Goal: Browse casually: Explore the website without a specific task or goal

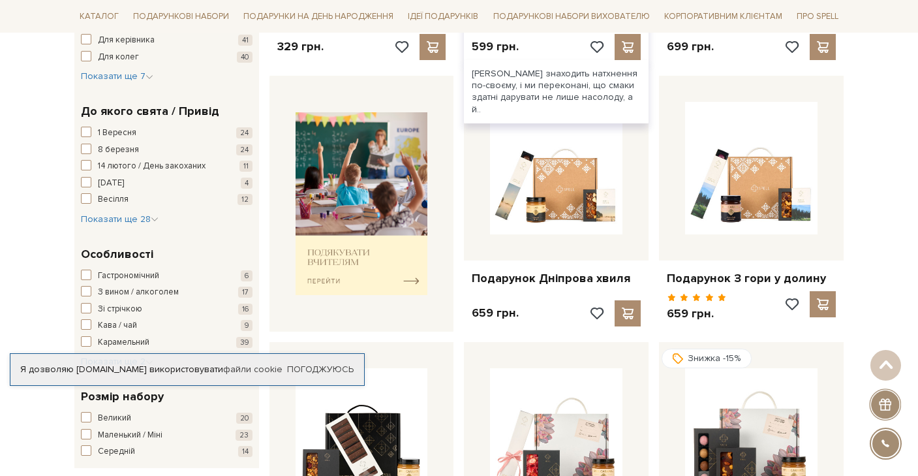
scroll to position [452, 0]
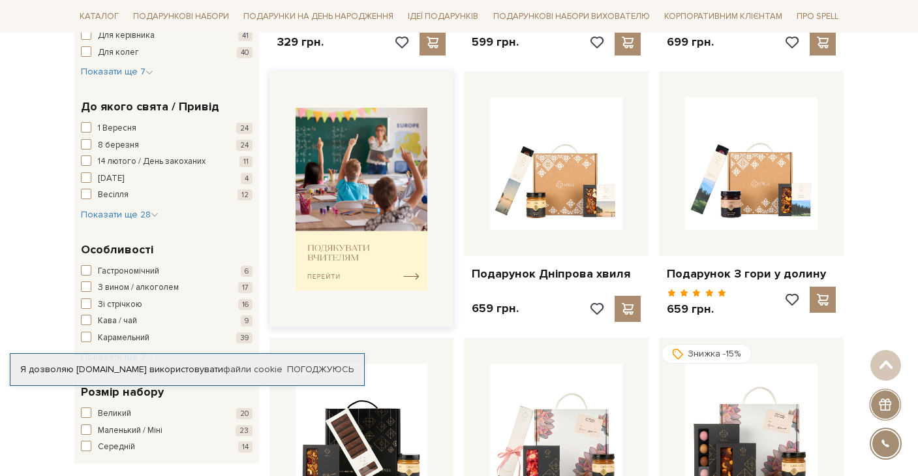
click at [369, 239] on img at bounding box center [362, 199] width 132 height 183
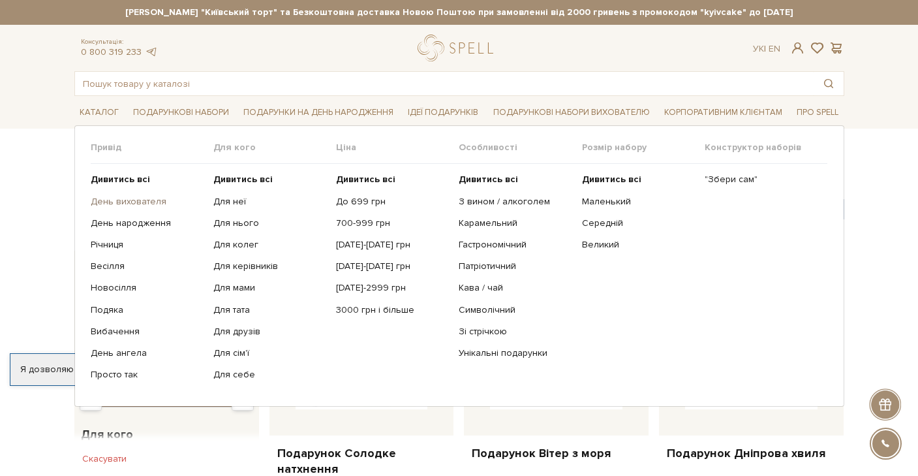
click at [114, 206] on link "День вихователя" at bounding box center [147, 202] width 113 height 12
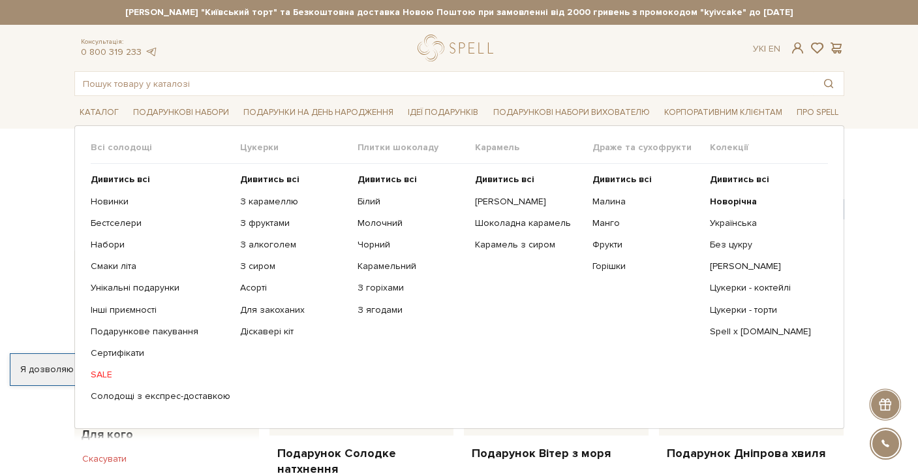
click at [108, 371] on link "SALE" at bounding box center [161, 375] width 140 height 12
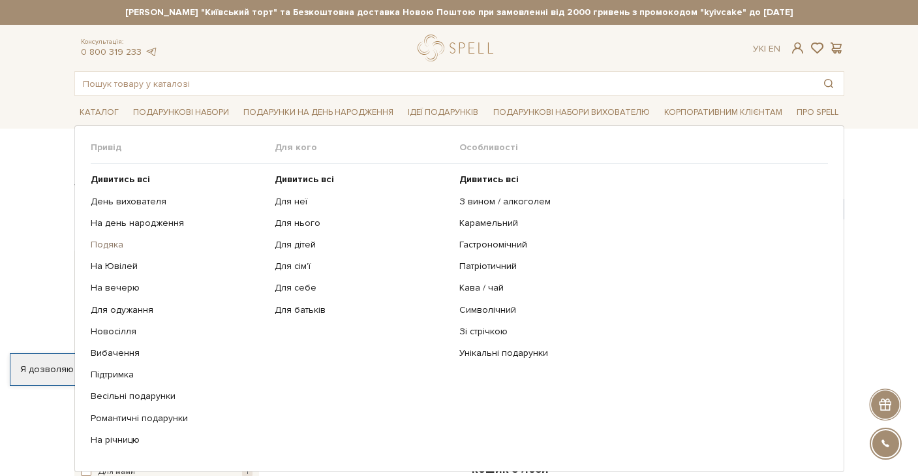
click at [105, 242] on link "Подяка" at bounding box center [178, 245] width 175 height 12
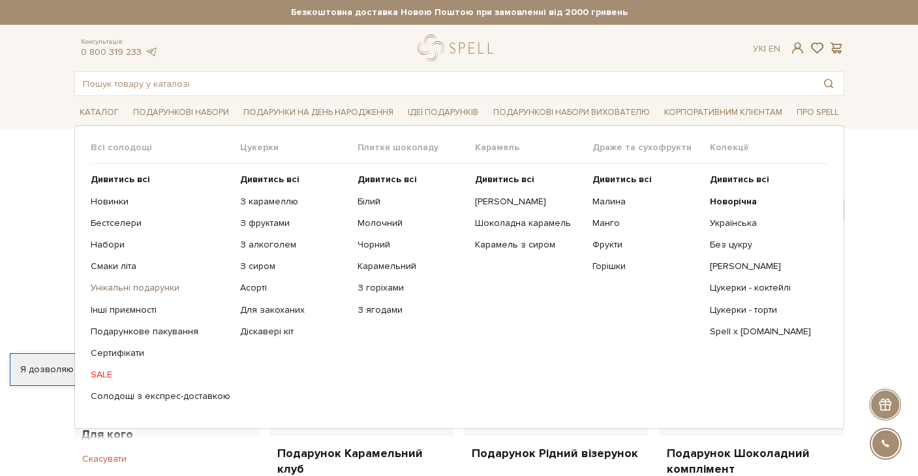
click at [116, 289] on link "Унікальні подарунки" at bounding box center [161, 288] width 140 height 12
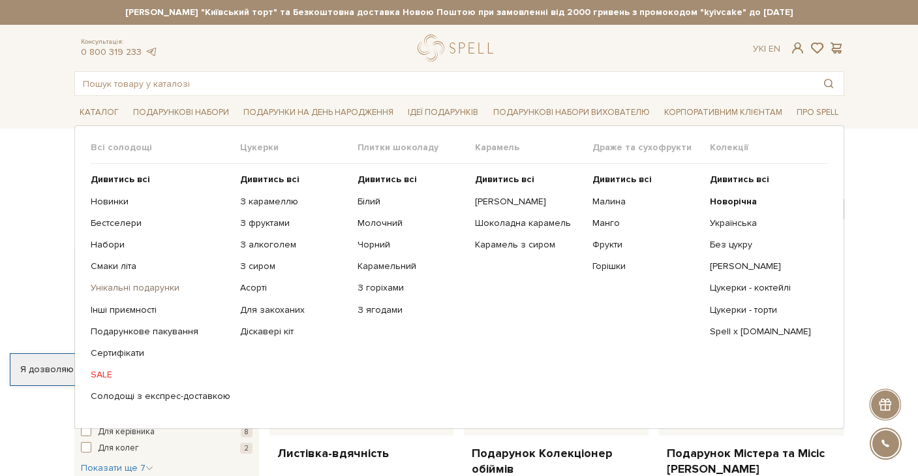
click at [109, 287] on link "Унікальні подарунки" at bounding box center [161, 288] width 140 height 12
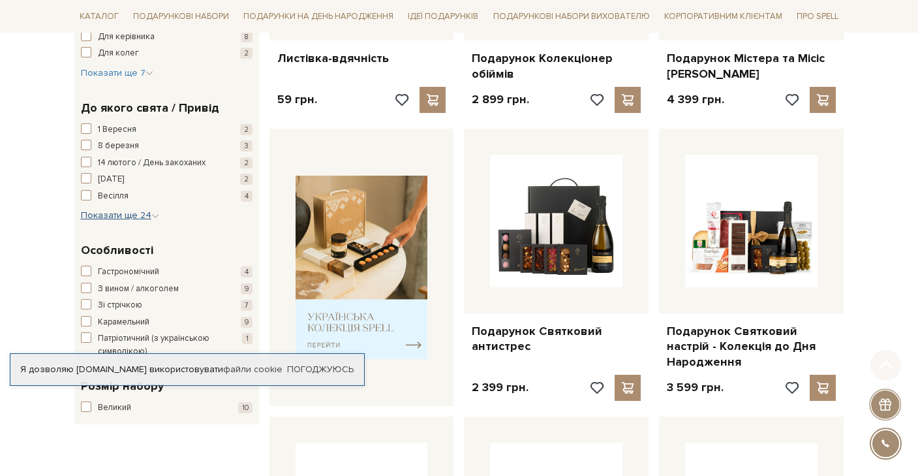
scroll to position [497, 0]
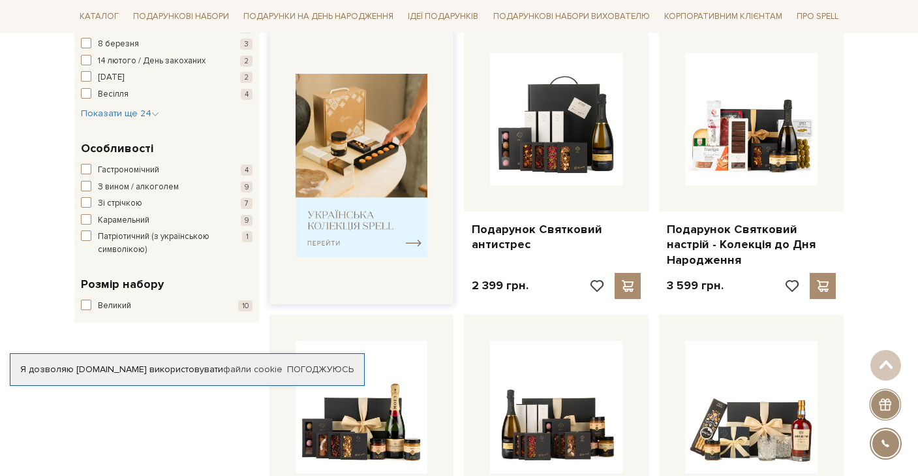
click at [336, 189] on img at bounding box center [362, 165] width 132 height 183
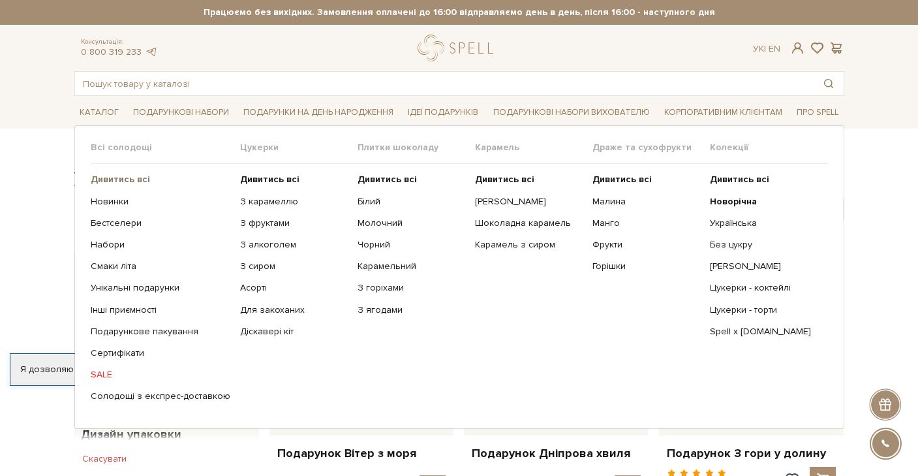
click at [106, 178] on b "Дивитись всі" at bounding box center [120, 179] width 59 height 11
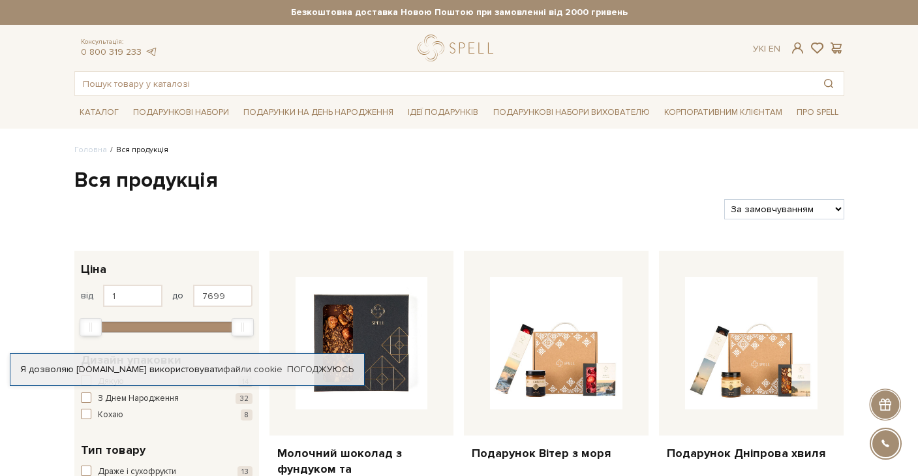
select select "[URL][DOMAIN_NAME]"
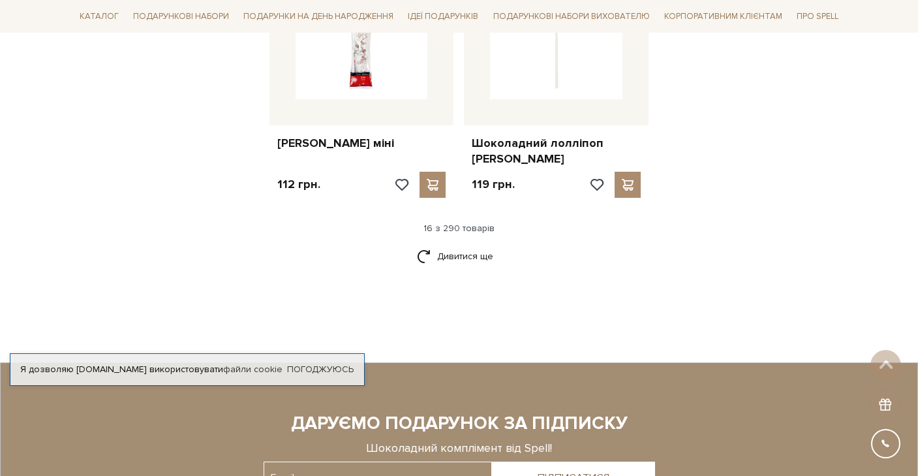
scroll to position [1672, 0]
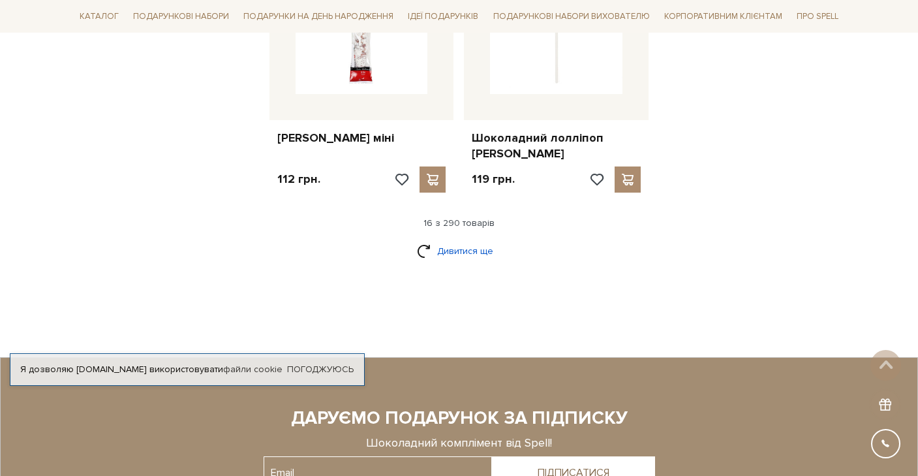
click at [480, 240] on link "Дивитися ще" at bounding box center [459, 251] width 85 height 23
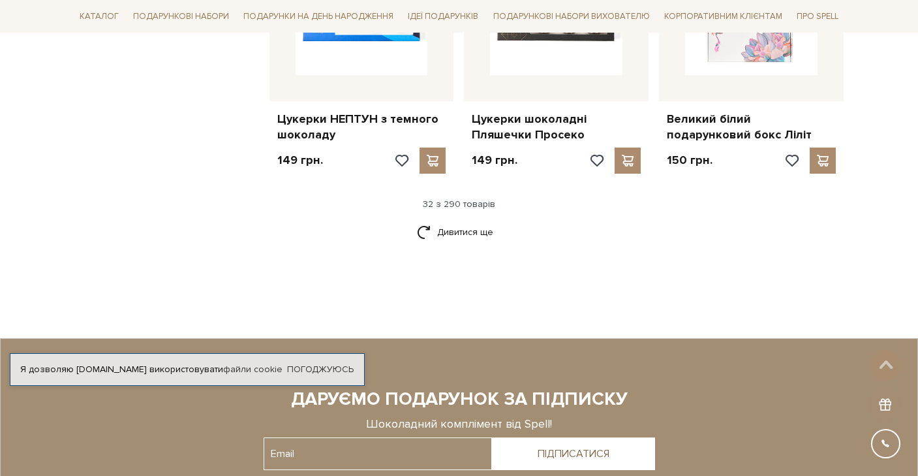
scroll to position [3084, 0]
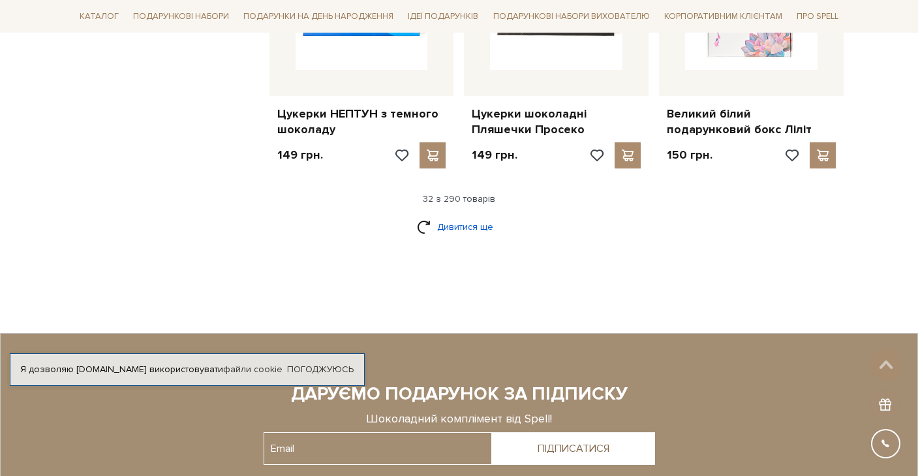
click at [444, 215] on link "Дивитися ще" at bounding box center [459, 226] width 85 height 23
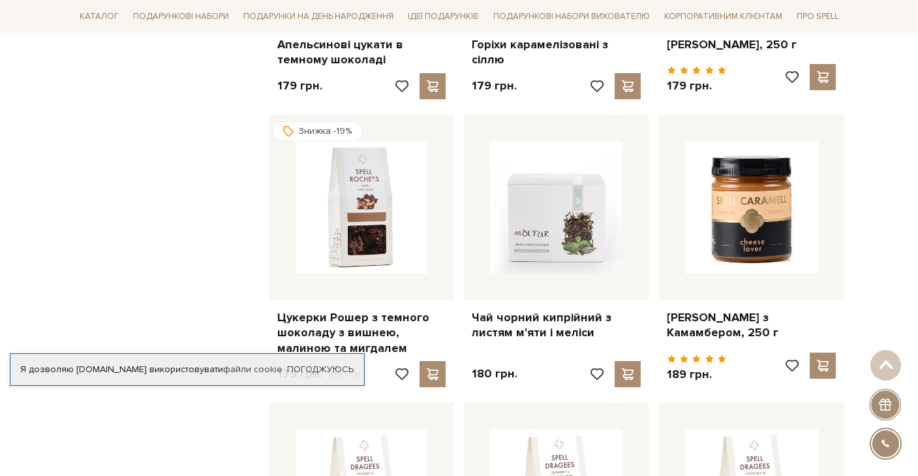
scroll to position [3724, 0]
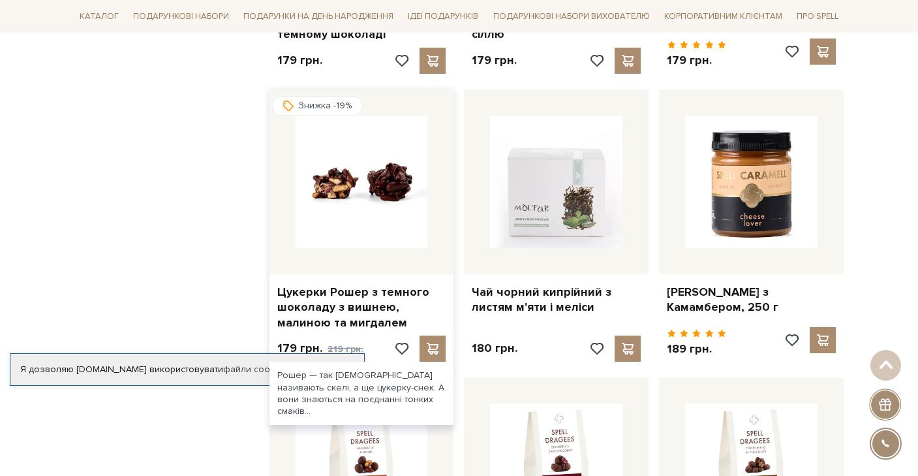
click at [373, 129] on img at bounding box center [362, 182] width 132 height 132
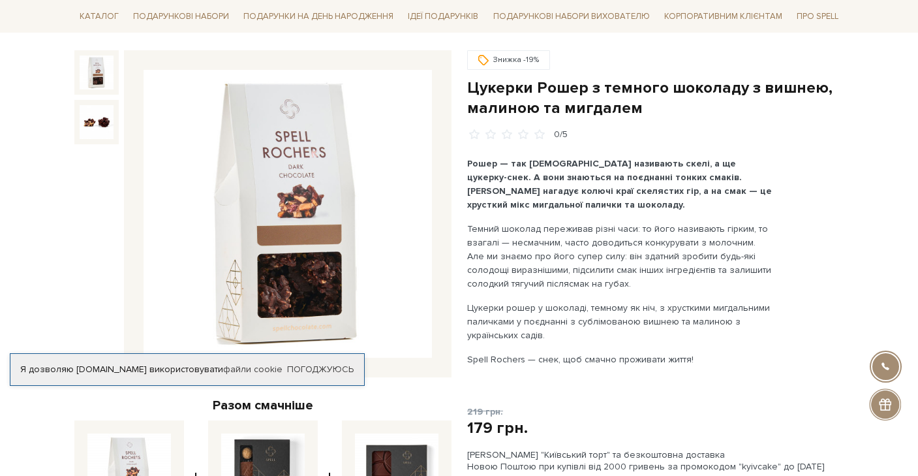
scroll to position [123, 0]
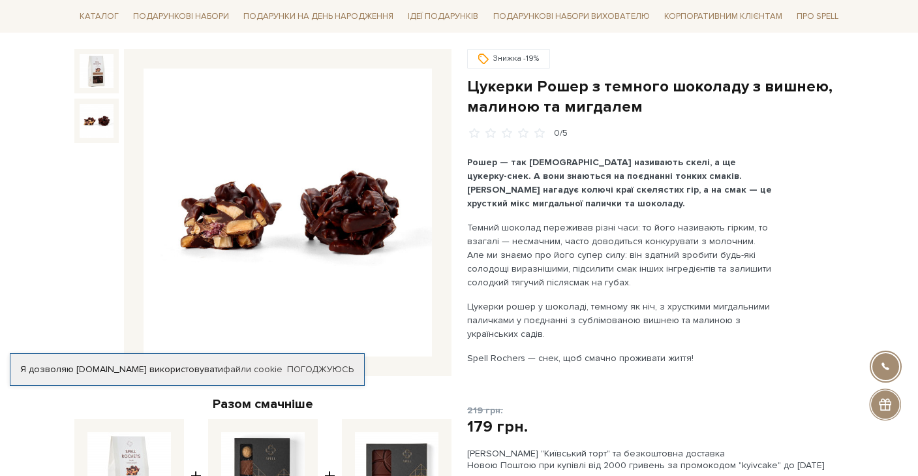
click at [103, 119] on img at bounding box center [97, 121] width 34 height 34
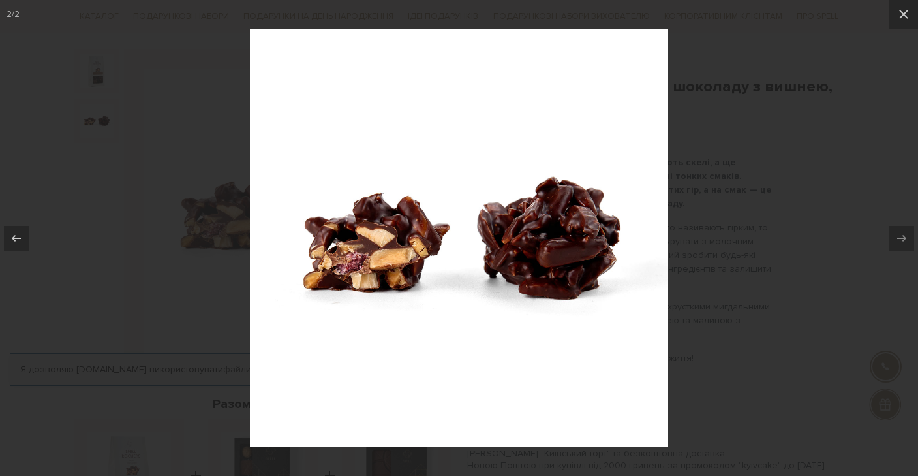
click at [789, 153] on div at bounding box center [459, 238] width 918 height 476
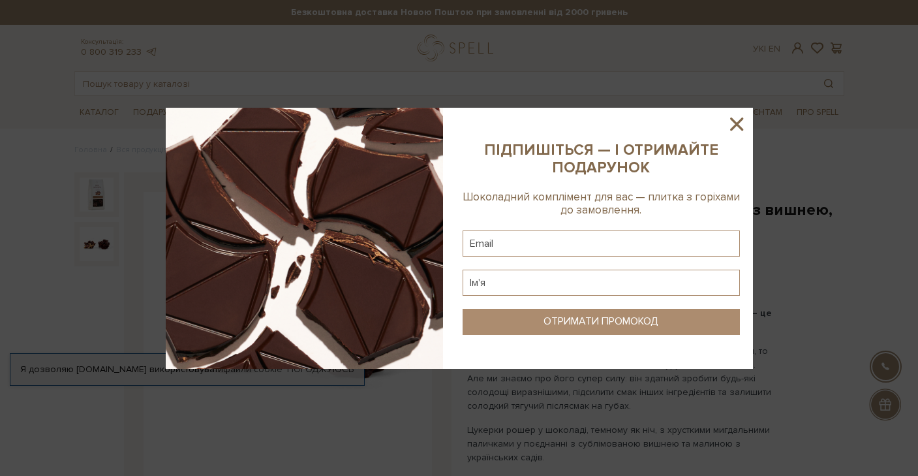
scroll to position [140, 0]
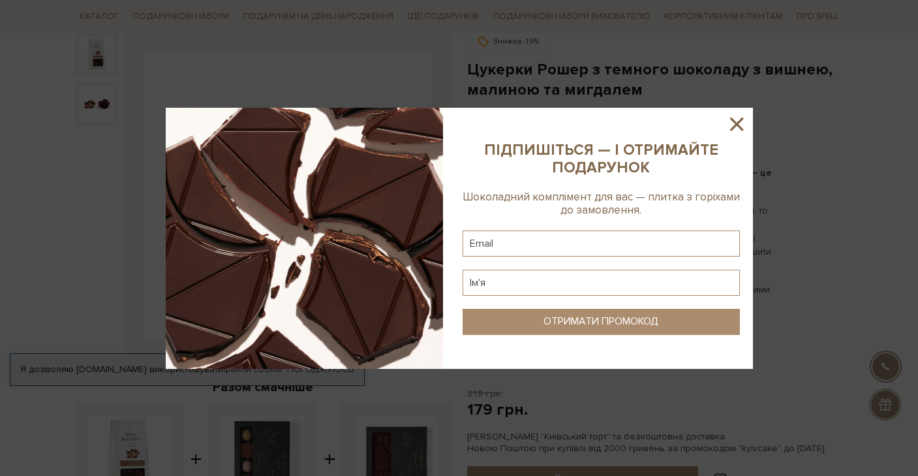
click at [736, 122] on icon at bounding box center [736, 123] width 13 height 13
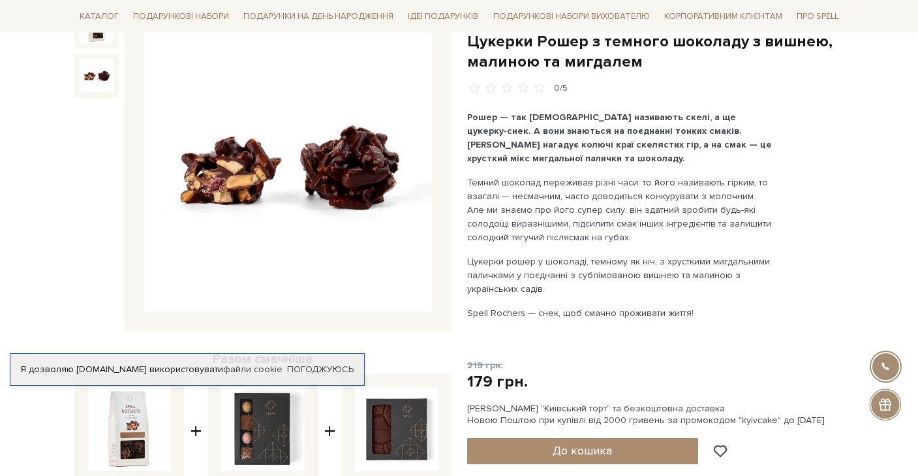
scroll to position [166, 0]
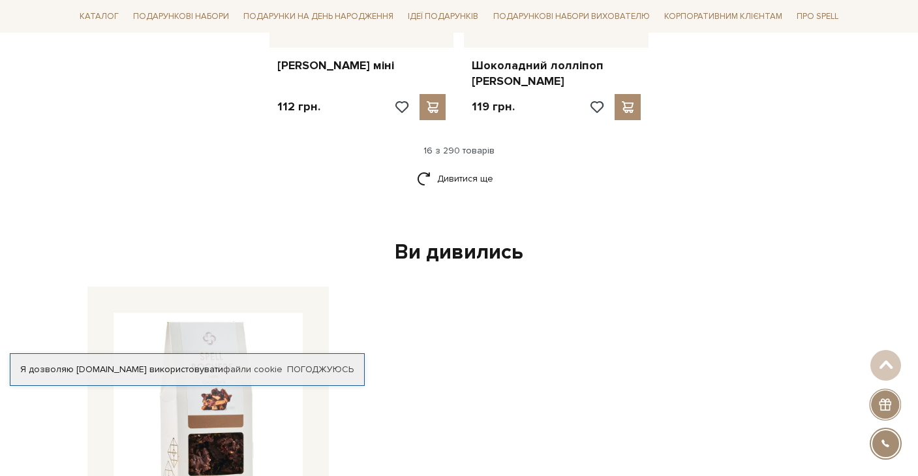
scroll to position [1647, 0]
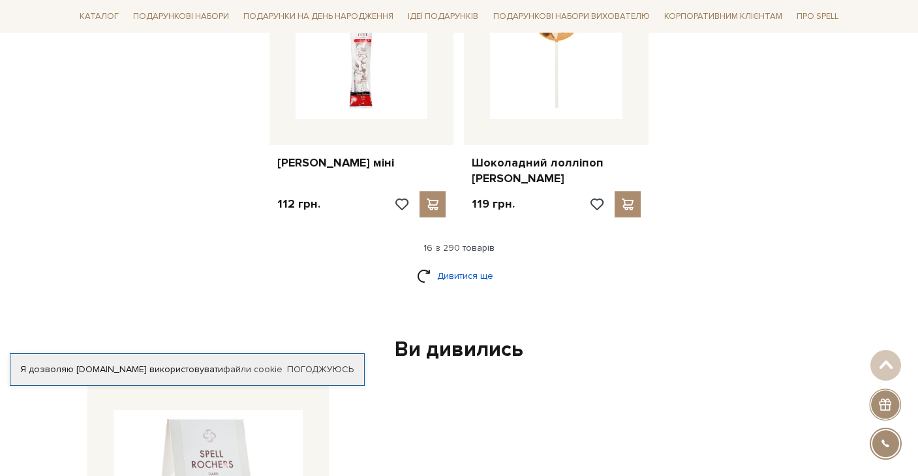
click at [461, 264] on link "Дивитися ще" at bounding box center [459, 275] width 85 height 23
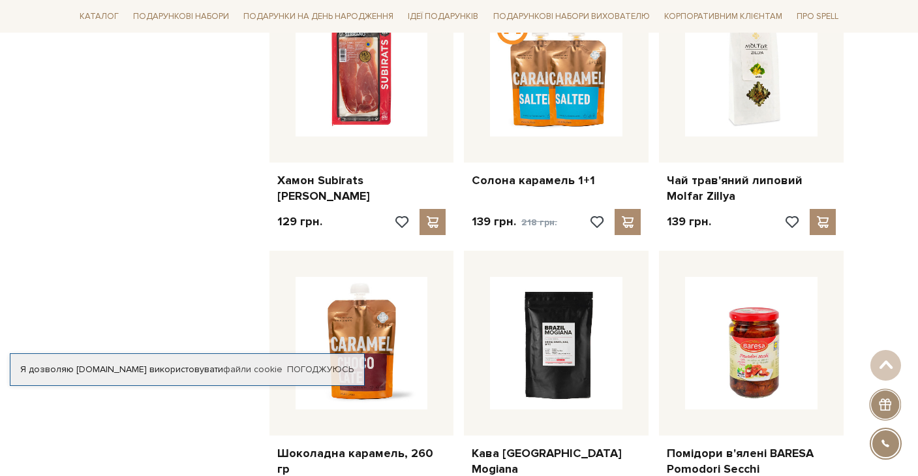
scroll to position [2449, 0]
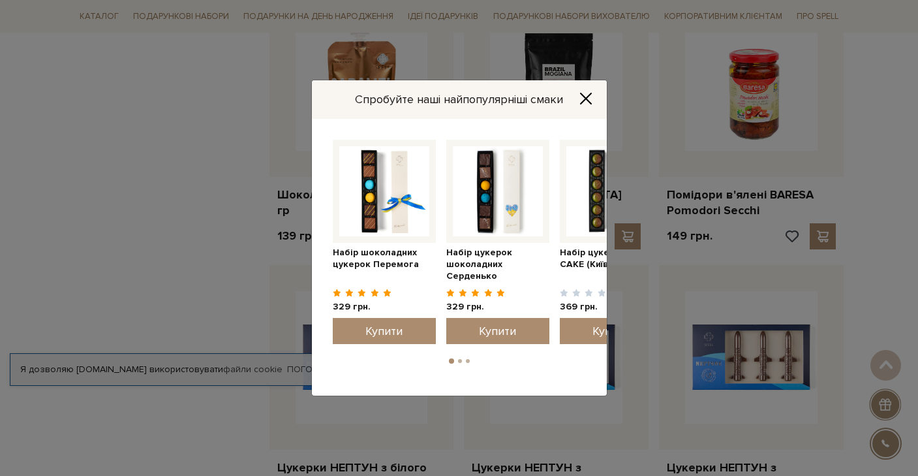
click at [587, 97] on icon "Close" at bounding box center [586, 98] width 13 height 13
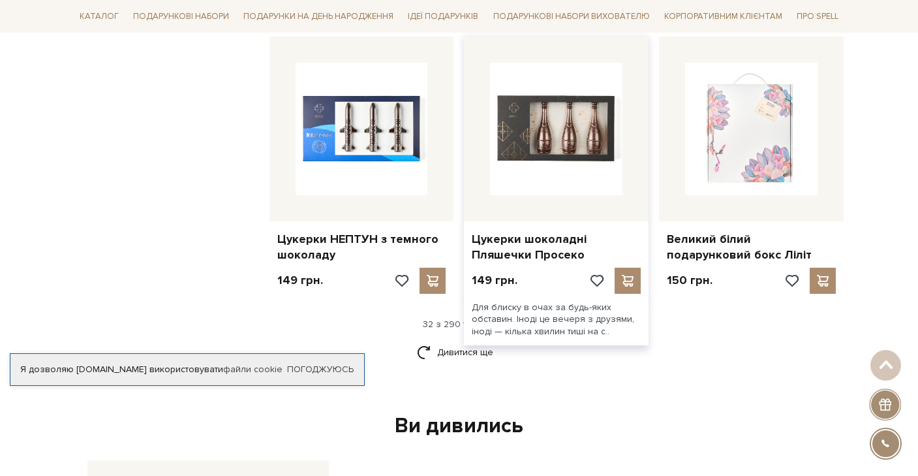
scroll to position [2956, 0]
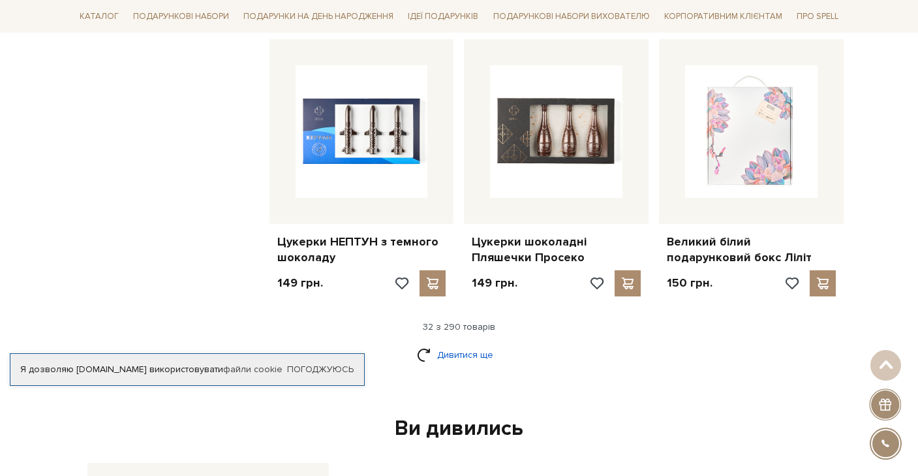
click at [459, 343] on link "Дивитися ще" at bounding box center [459, 354] width 85 height 23
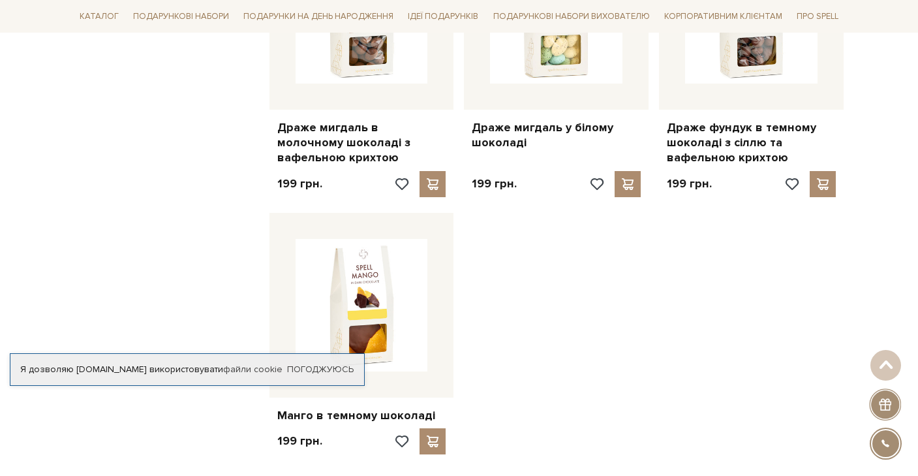
scroll to position [4465, 0]
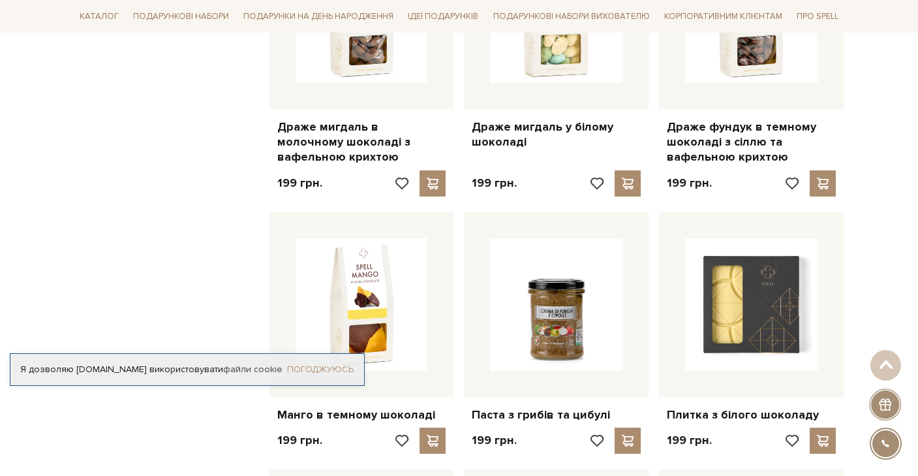
click at [346, 369] on link "Погоджуюсь" at bounding box center [320, 370] width 67 height 12
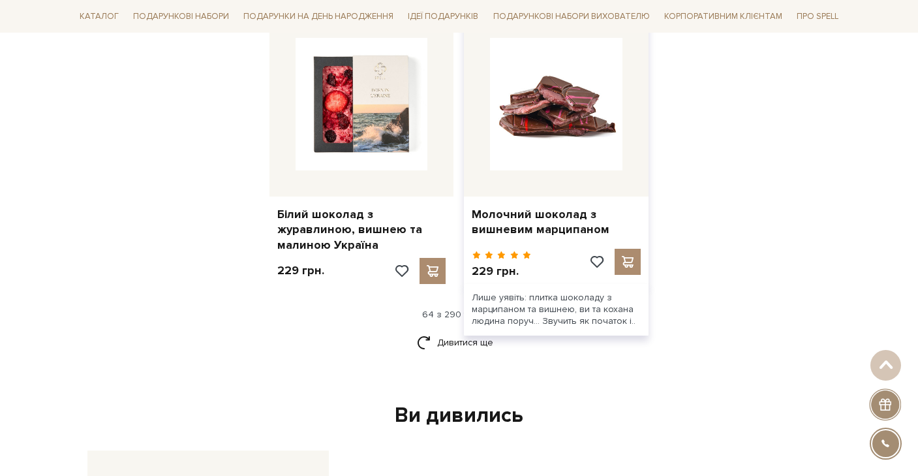
scroll to position [6120, 0]
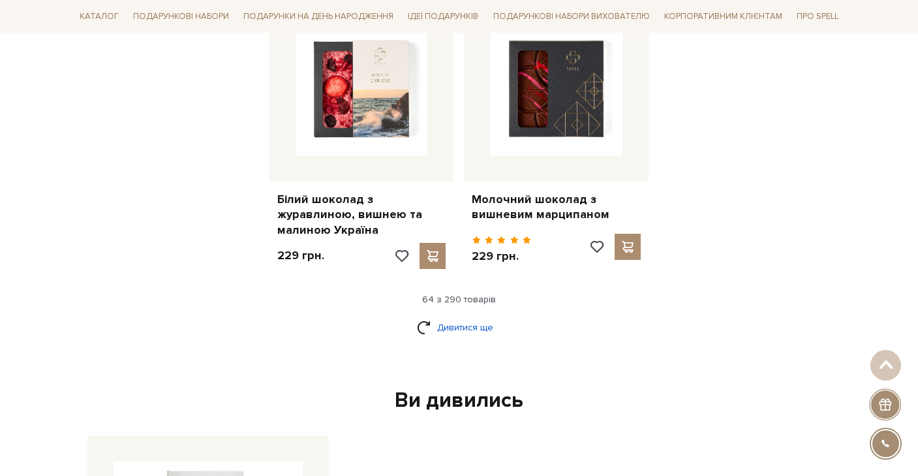
click at [482, 316] on link "Дивитися ще" at bounding box center [459, 327] width 85 height 23
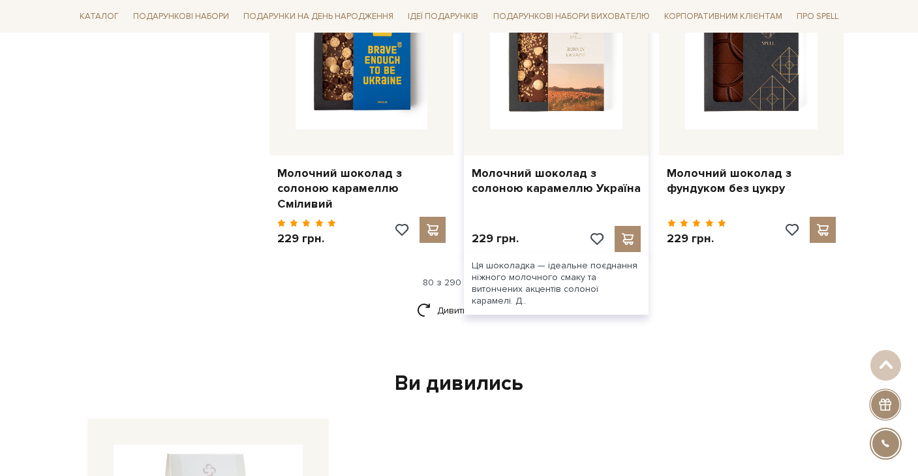
scroll to position [7685, 0]
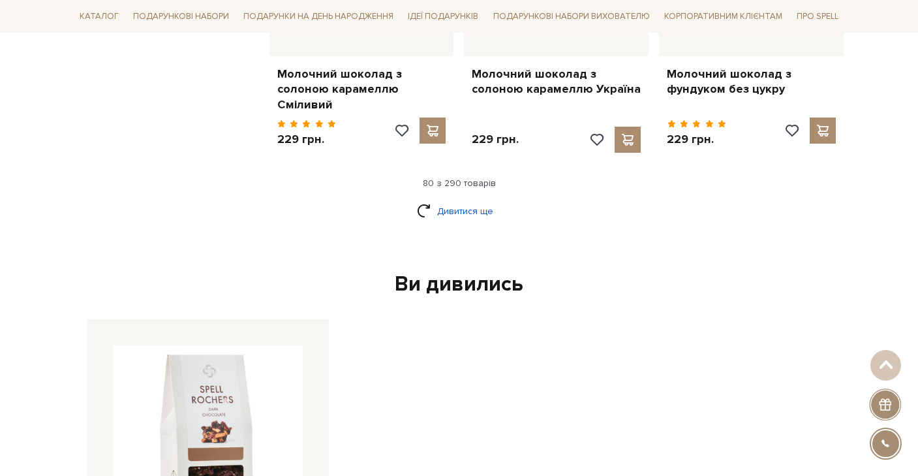
click at [462, 200] on link "Дивитися ще" at bounding box center [459, 211] width 85 height 23
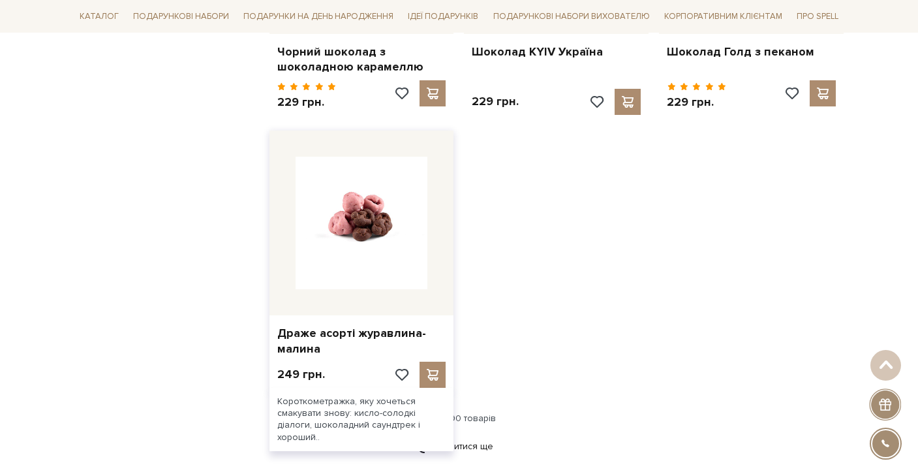
scroll to position [9348, 0]
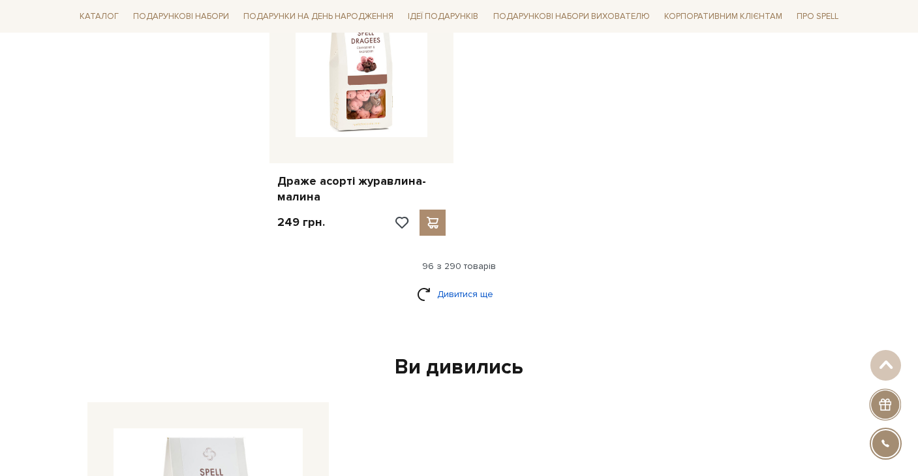
click at [463, 283] on link "Дивитися ще" at bounding box center [459, 294] width 85 height 23
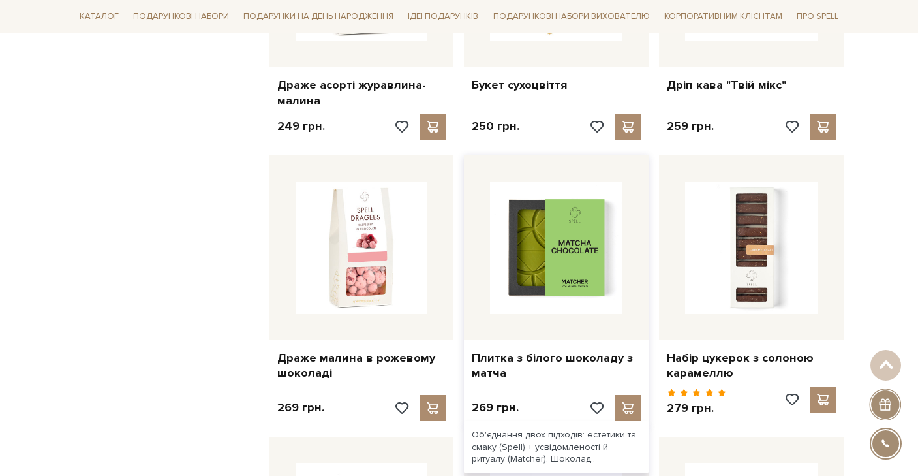
scroll to position [9453, 0]
